Goal: Information Seeking & Learning: Learn about a topic

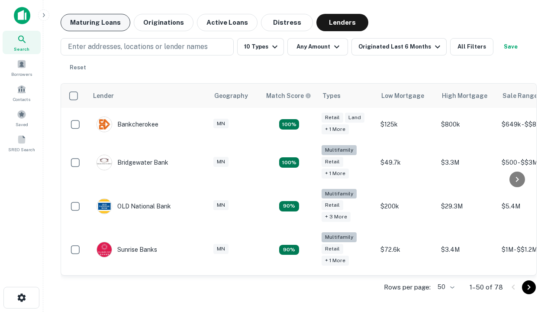
click at [95, 23] on button "Maturing Loans" at bounding box center [96, 22] width 70 height 17
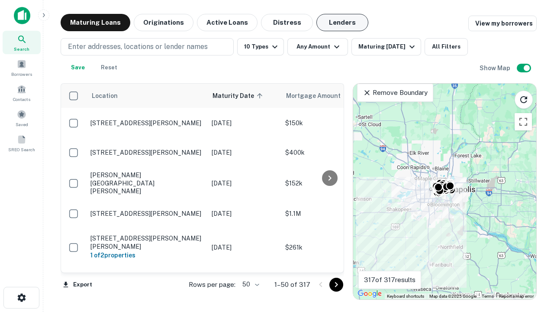
click at [343, 23] on button "Lenders" at bounding box center [343, 22] width 52 height 17
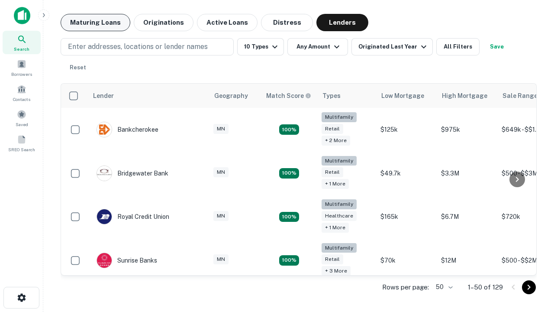
click at [95, 23] on button "Maturing Loans" at bounding box center [96, 22] width 70 height 17
